Goal: Find contact information: Find contact information

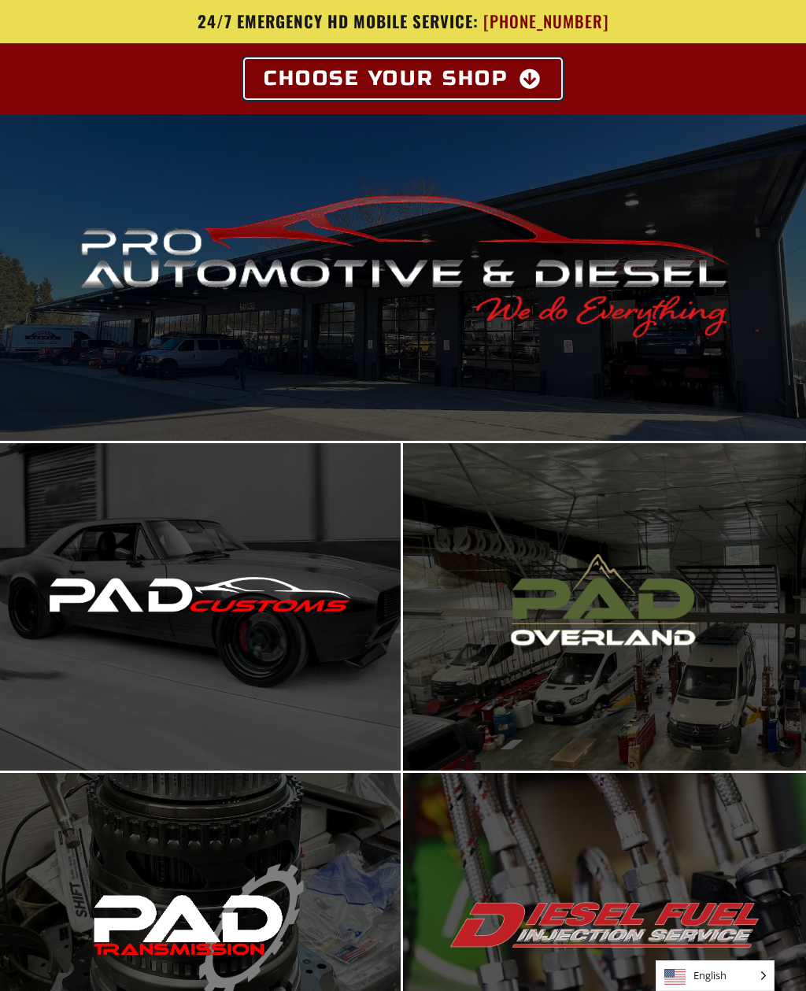
click at [535, 78] on icon at bounding box center [530, 78] width 23 height 20
click at [546, 73] on link "Choose Your Shop" at bounding box center [403, 78] width 316 height 39
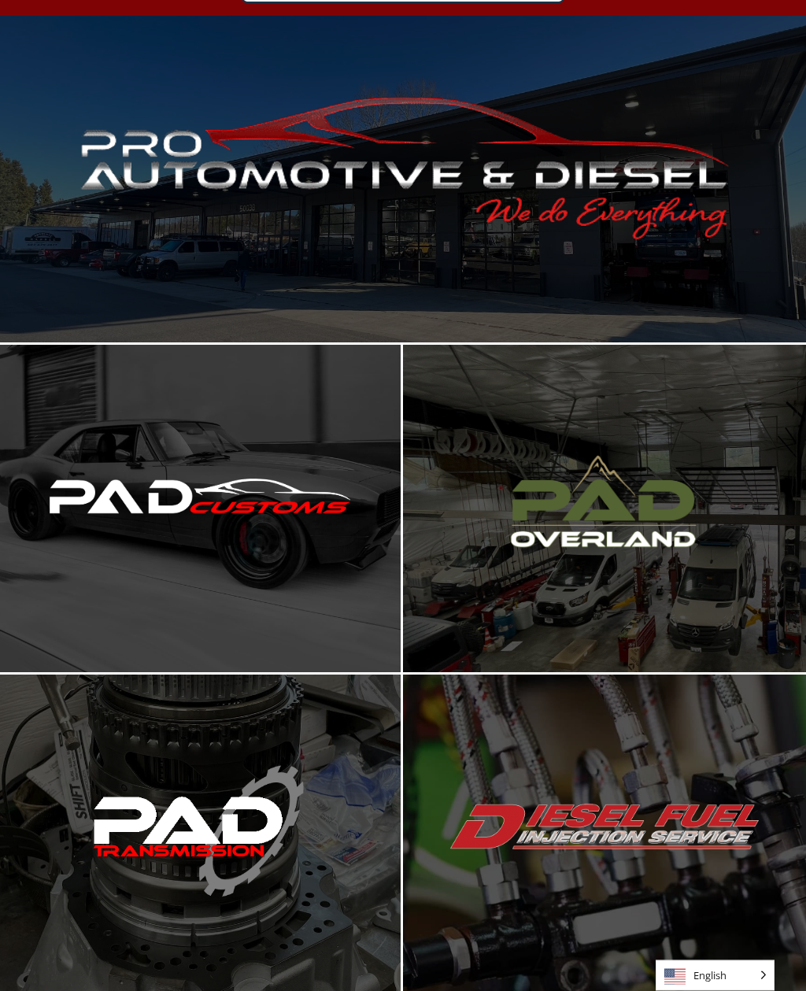
scroll to position [98, 0]
click at [482, 187] on span "Enter Pro Automotive & Diesel" at bounding box center [402, 179] width 246 height 32
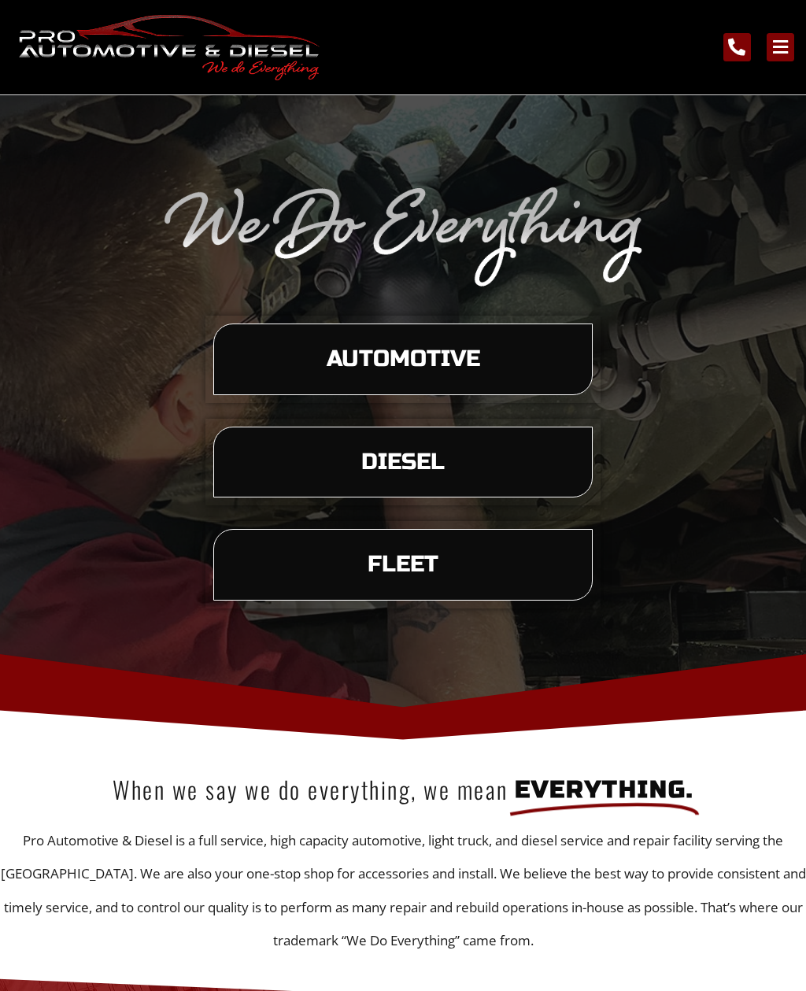
click at [462, 474] on span "Diesel" at bounding box center [403, 462] width 330 height 23
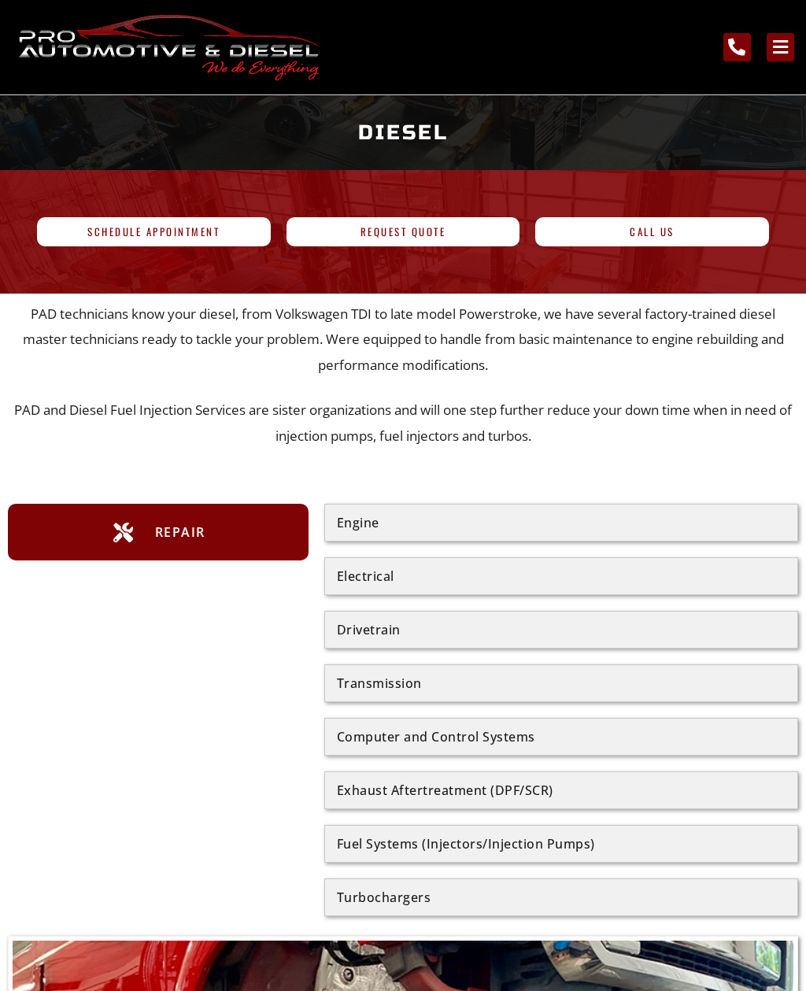
click at [787, 35] on link "Bars" at bounding box center [780, 47] width 28 height 28
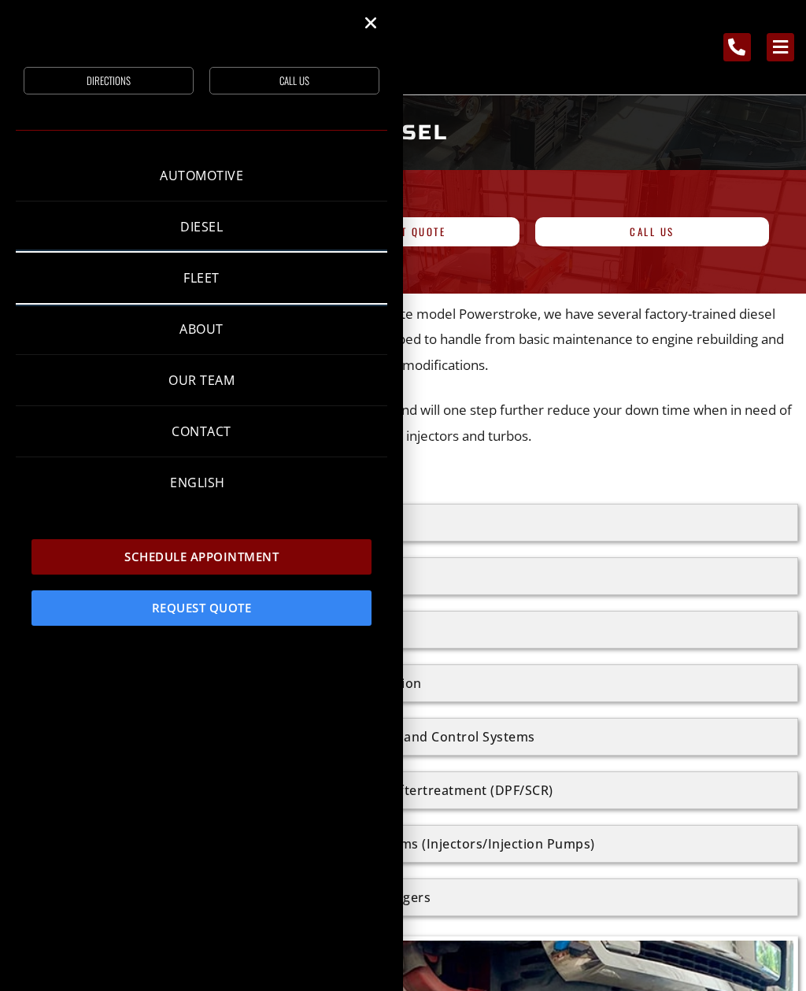
click at [208, 288] on link "Fleet" at bounding box center [201, 278] width 371 height 50
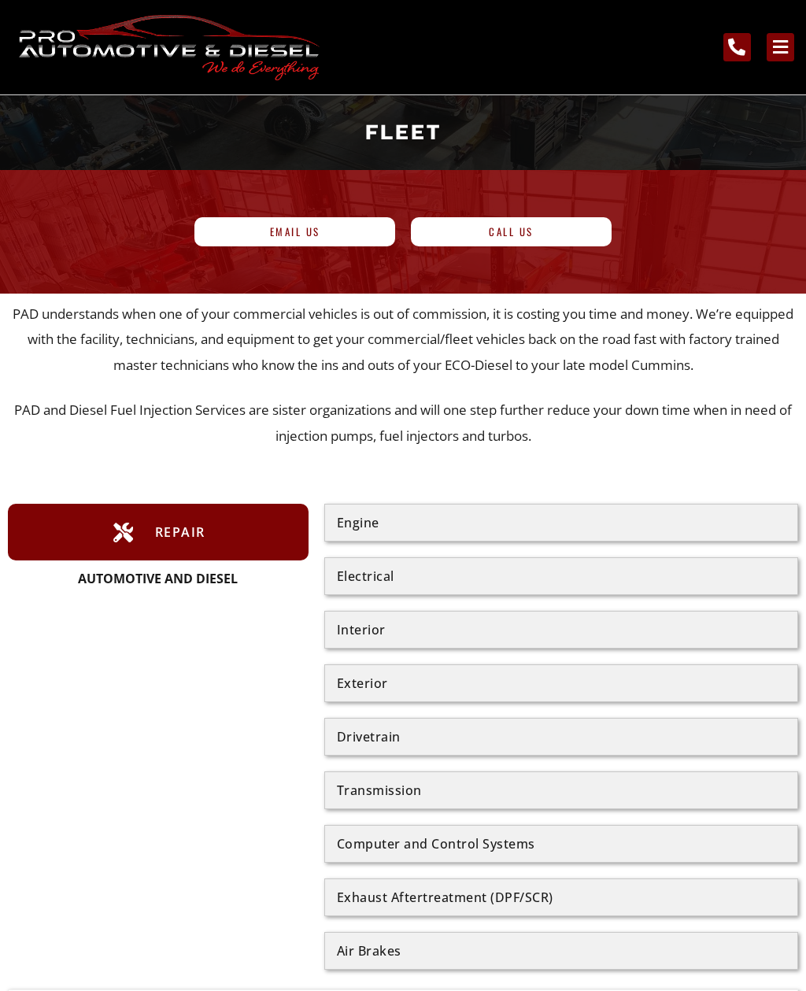
click at [773, 50] on icon "main navigation menu" at bounding box center [779, 47] width 17 height 17
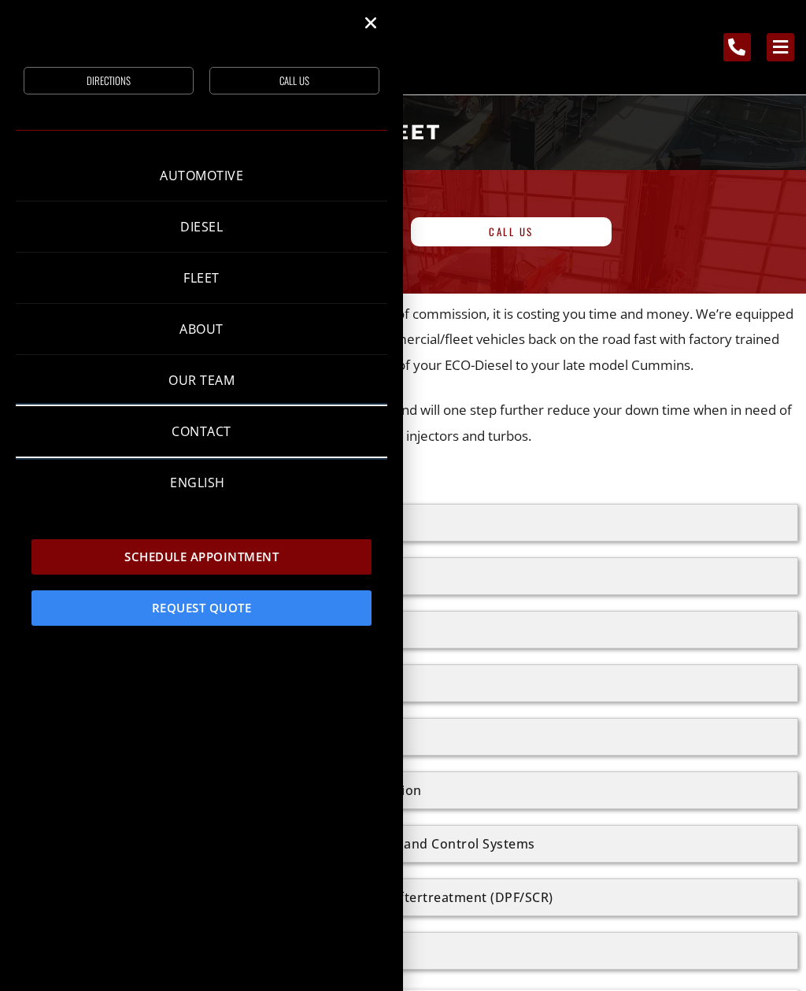
click at [212, 438] on link "Contact" at bounding box center [201, 431] width 371 height 50
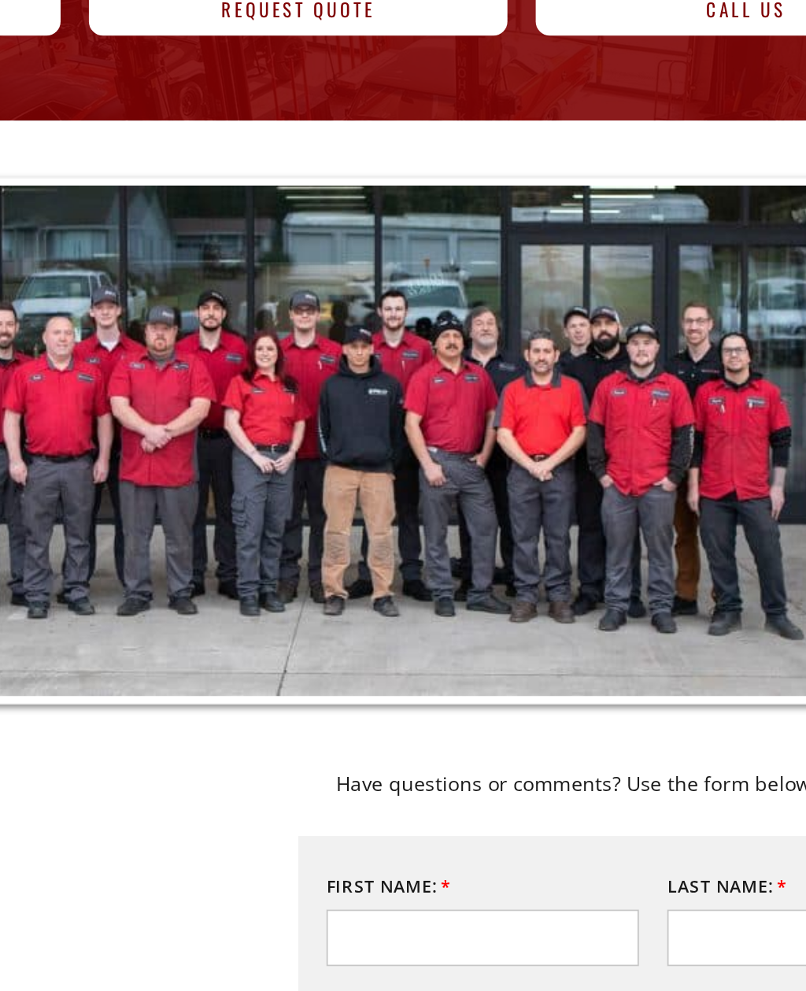
click at [122, 670] on li "[STREET_ADDRESS]" at bounding box center [195, 680] width 375 height 21
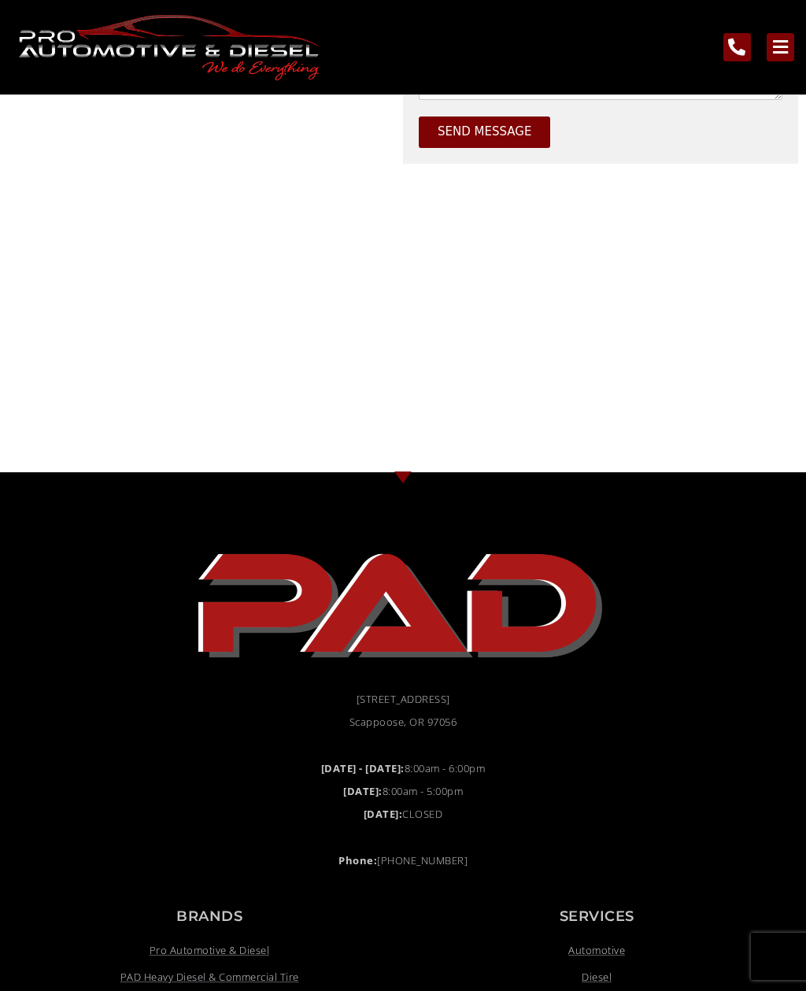
scroll to position [852, 0]
